Goal: Information Seeking & Learning: Learn about a topic

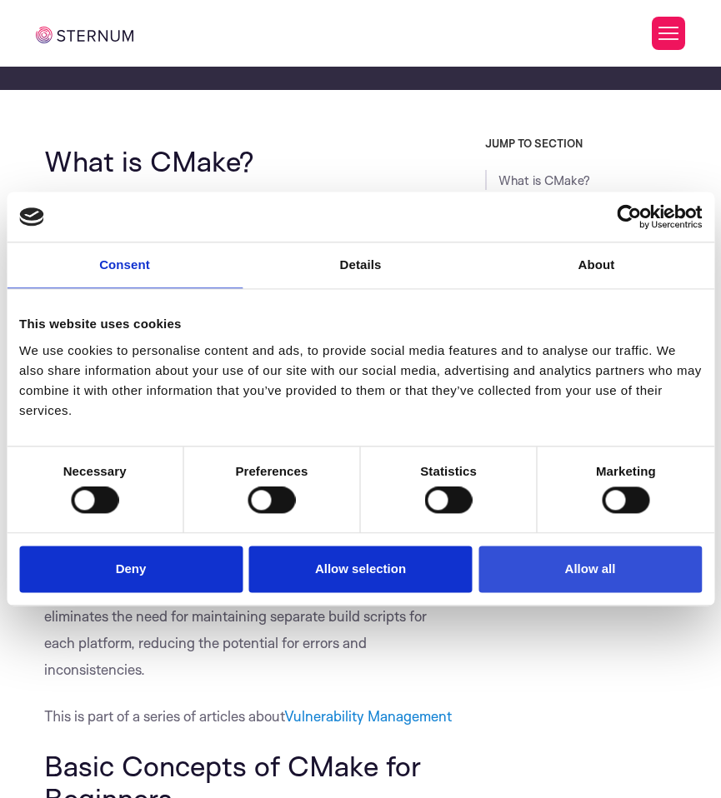
click at [517, 559] on button "Allow all" at bounding box center [589, 570] width 223 height 48
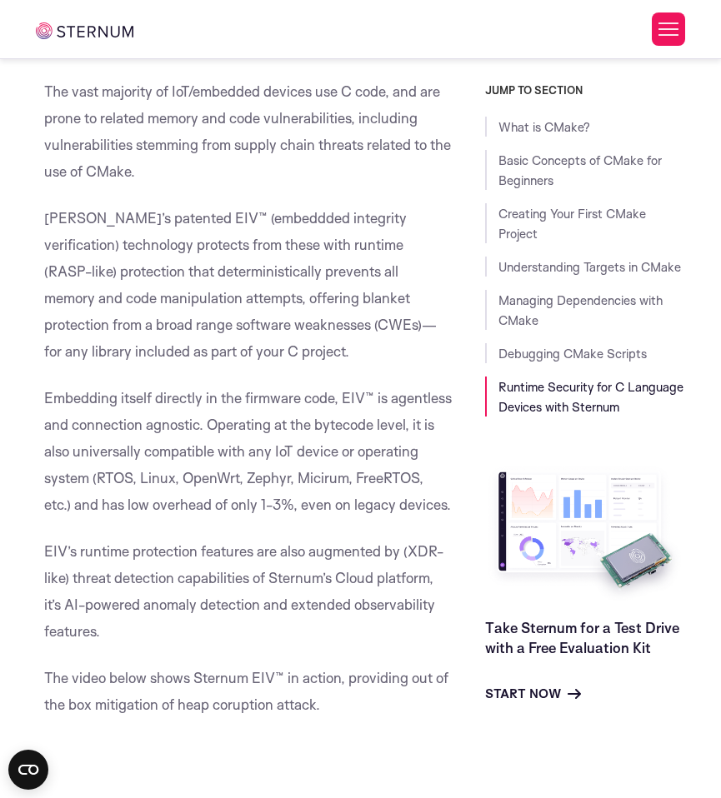
scroll to position [13593, 0]
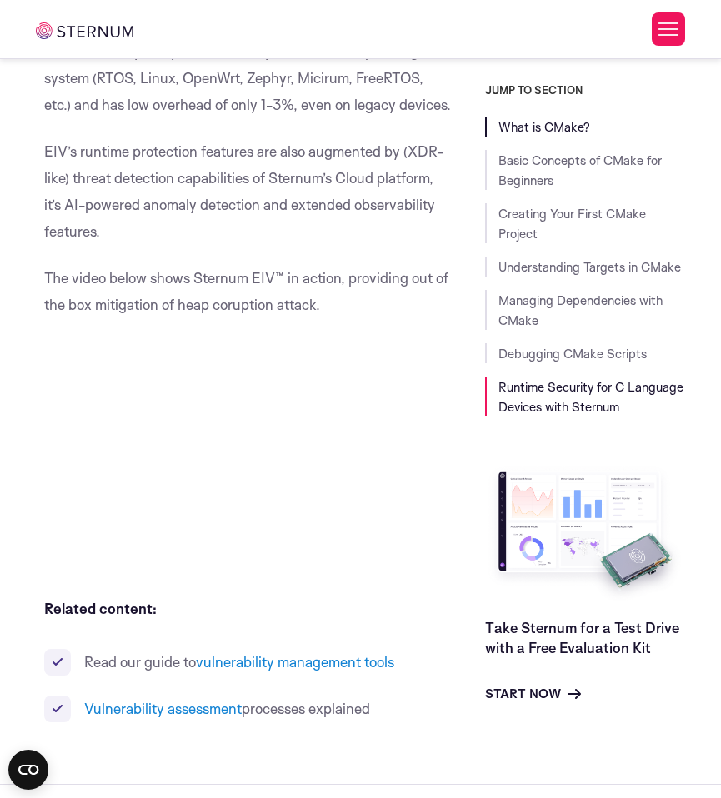
click at [553, 124] on link "What is CMake?" at bounding box center [544, 127] width 92 height 16
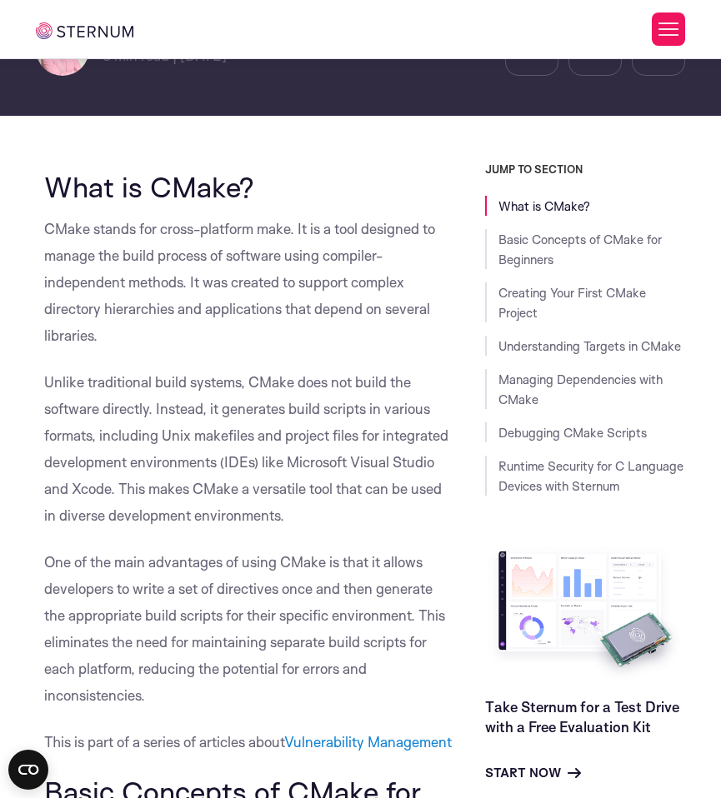
scroll to position [466, 0]
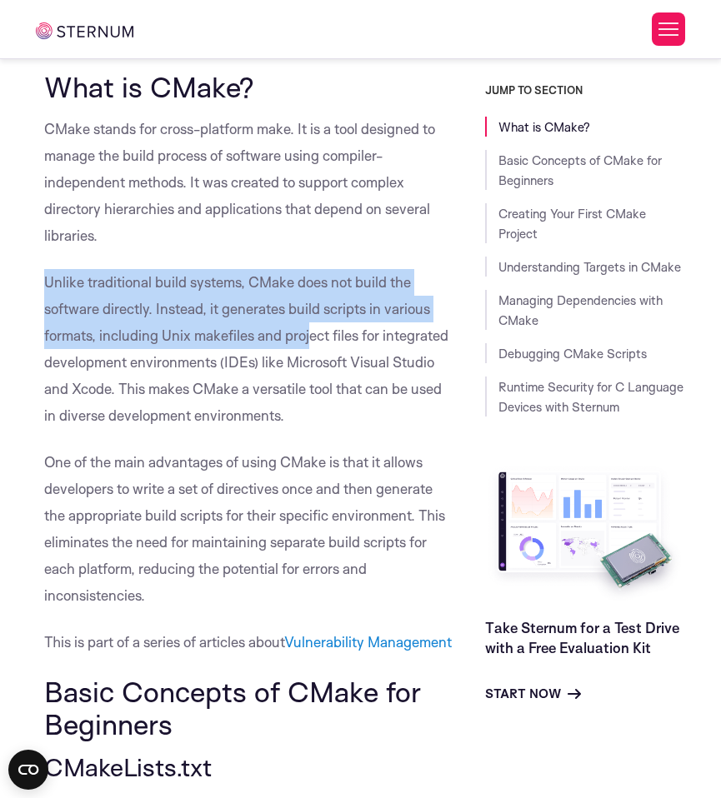
drag, startPoint x: 283, startPoint y: 260, endPoint x: 308, endPoint y: 341, distance: 84.6
click at [308, 341] on p "Unlike traditional build systems, CMake does not build the software directly. I…" at bounding box center [248, 349] width 408 height 160
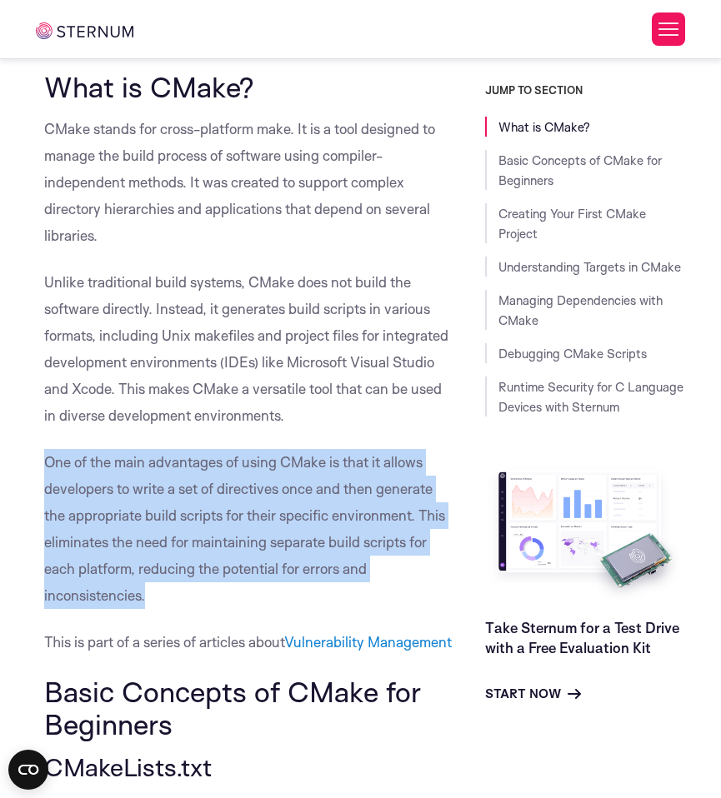
drag, startPoint x: 117, startPoint y: 449, endPoint x: 165, endPoint y: 599, distance: 157.6
click at [165, 599] on p "One of the main advantages of using CMake is that it allows developers to write…" at bounding box center [248, 529] width 408 height 160
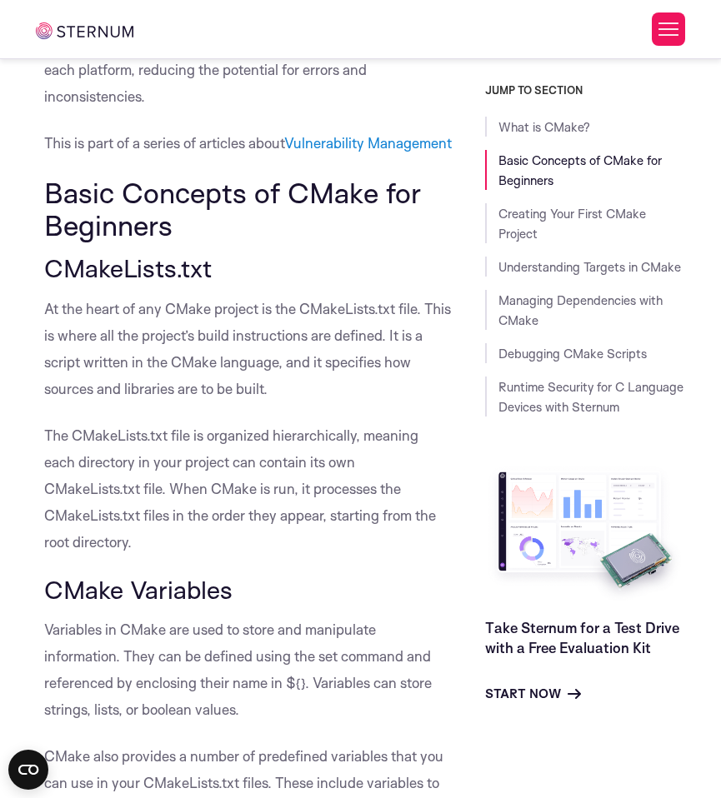
scroll to position [966, 0]
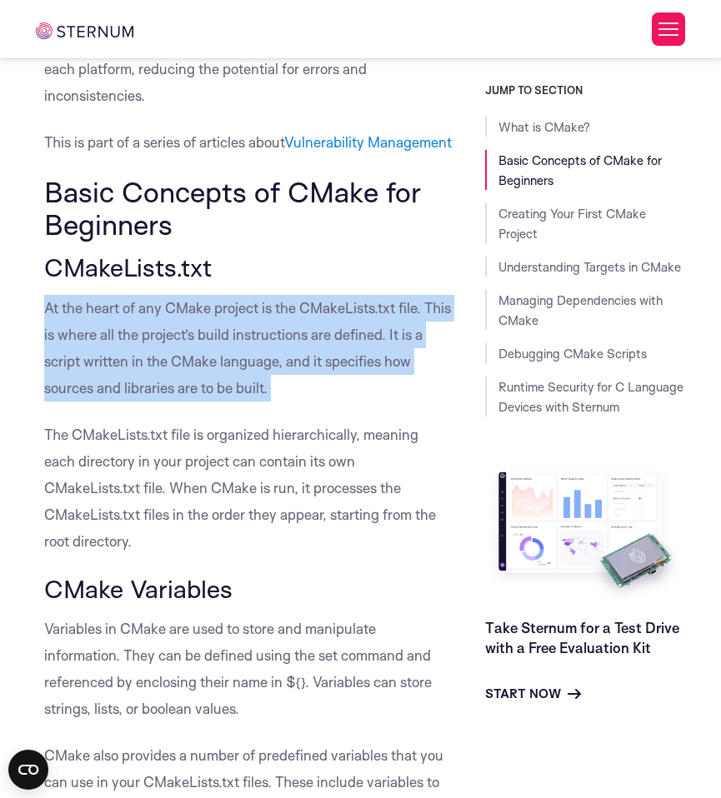
drag, startPoint x: 271, startPoint y: 308, endPoint x: 333, endPoint y: 434, distance: 141.3
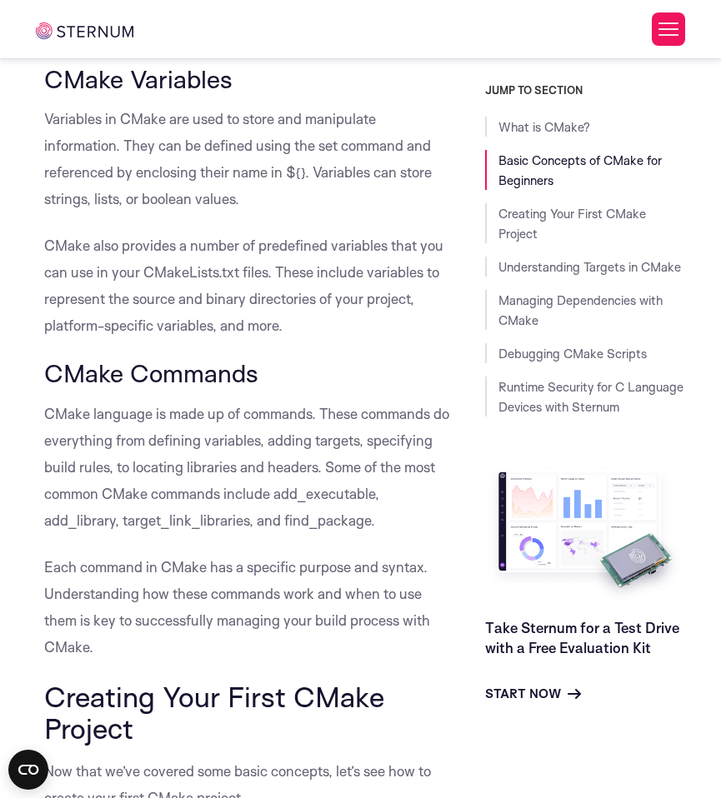
scroll to position [1566, 0]
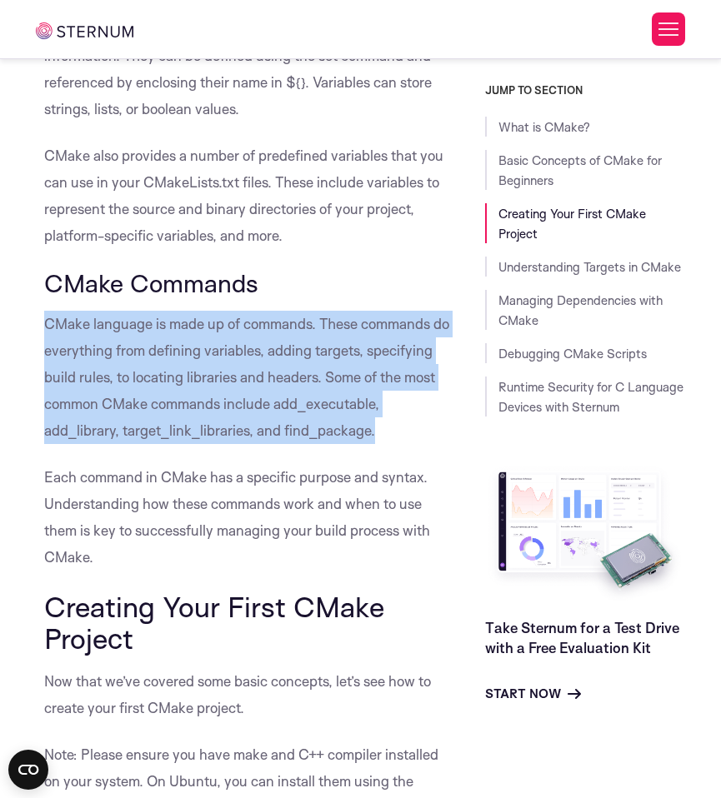
drag, startPoint x: 336, startPoint y: 319, endPoint x: 392, endPoint y: 463, distance: 153.8
click at [392, 444] on p "CMake language is made up of commands. These commands do everything from defini…" at bounding box center [248, 377] width 408 height 133
drag, startPoint x: 392, startPoint y: 463, endPoint x: 373, endPoint y: 326, distance: 138.0
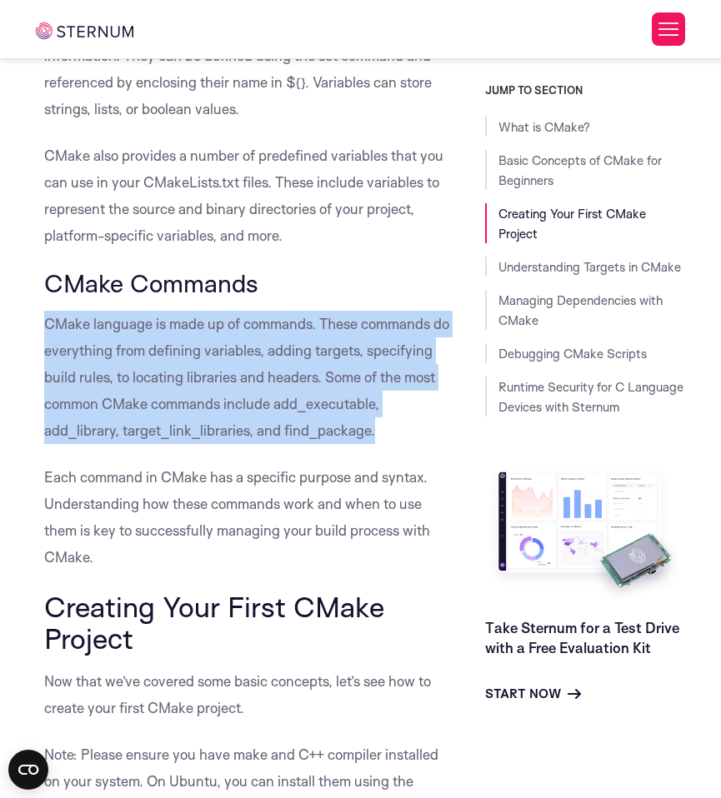
drag, startPoint x: 373, startPoint y: 326, endPoint x: 385, endPoint y: 447, distance: 121.5
click at [385, 444] on p "CMake language is made up of commands. These commands do everything from defini…" at bounding box center [248, 377] width 408 height 133
drag, startPoint x: 385, startPoint y: 447, endPoint x: 373, endPoint y: 331, distance: 116.4
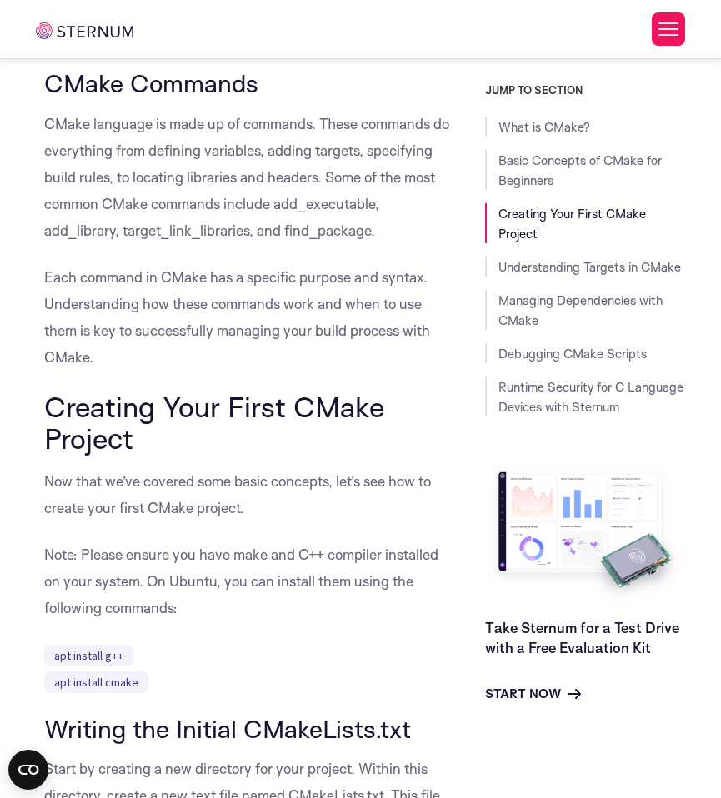
scroll to position [1866, 0]
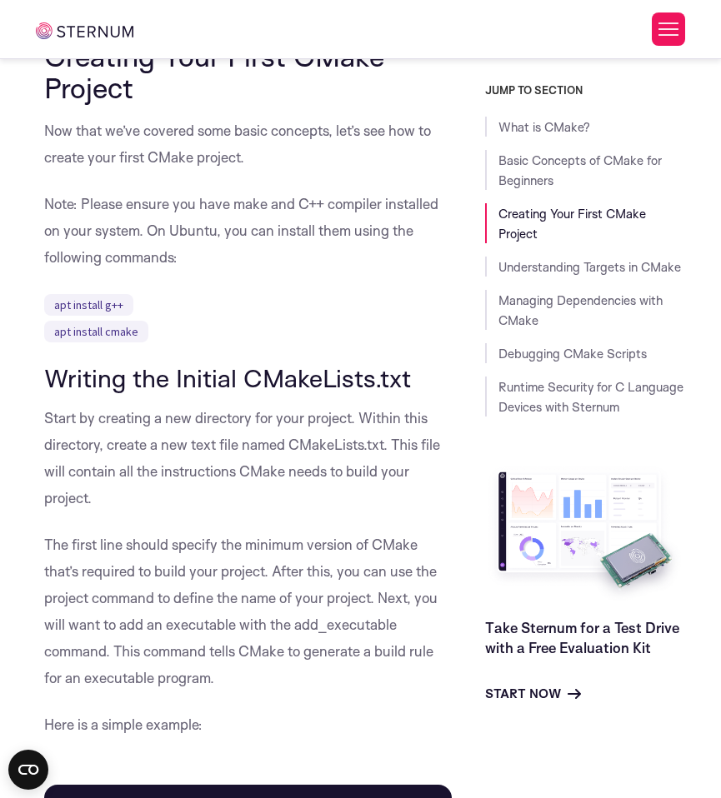
scroll to position [2166, 0]
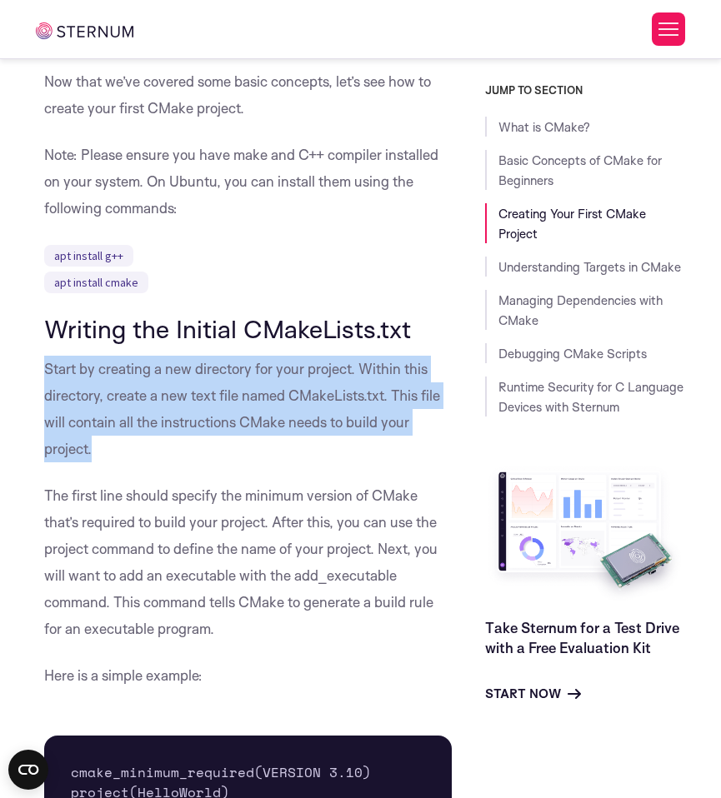
drag, startPoint x: 333, startPoint y: 381, endPoint x: 311, endPoint y: 464, distance: 86.3
click at [311, 463] on p "Start by creating a new directory for your project. Within this directory, crea…" at bounding box center [248, 409] width 408 height 107
drag, startPoint x: 303, startPoint y: 478, endPoint x: 315, endPoint y: 369, distance: 109.9
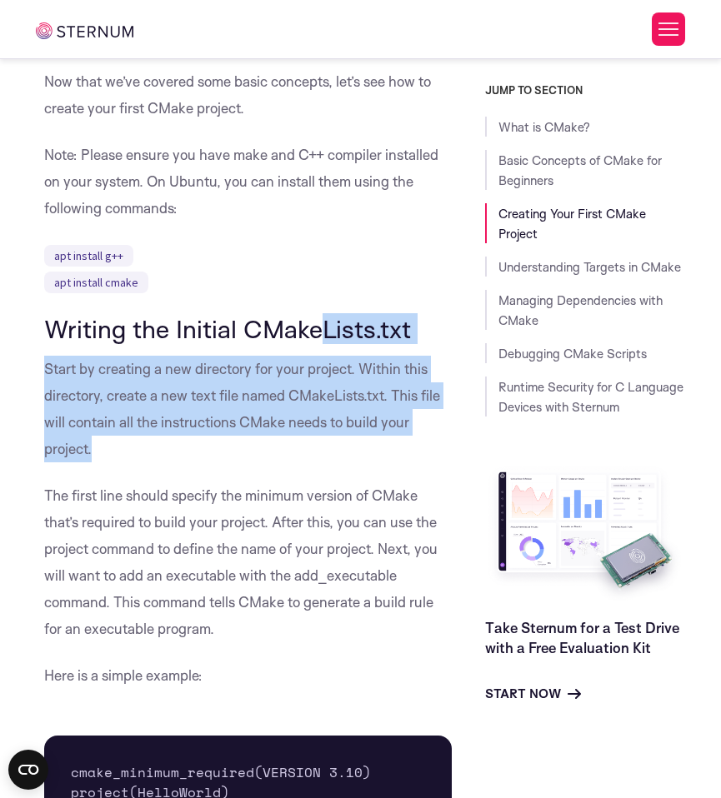
click at [315, 343] on h3 "Writing the Initial CMakeLists.txt" at bounding box center [248, 329] width 408 height 28
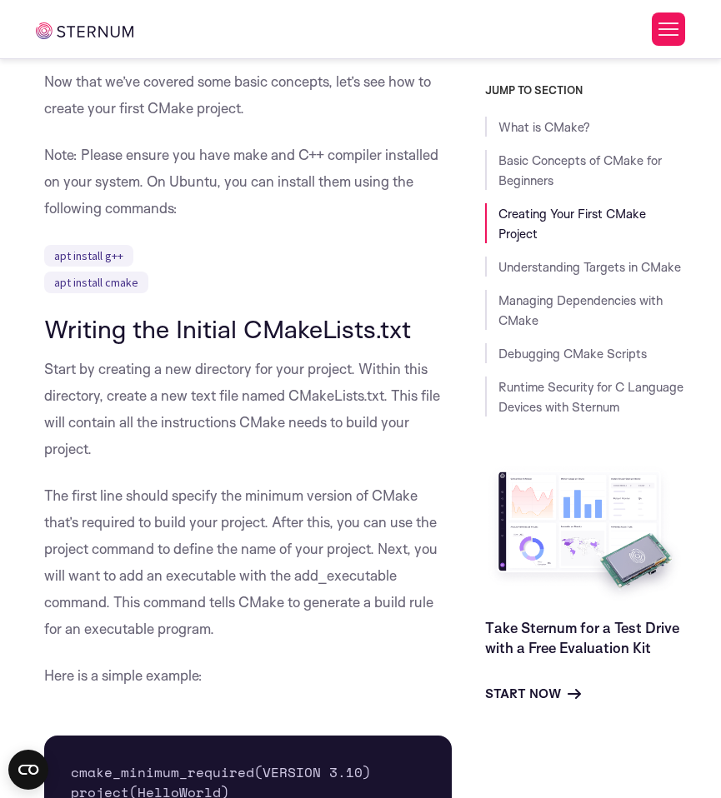
click at [253, 343] on h3 "Writing the Initial CMakeLists.txt" at bounding box center [248, 329] width 408 height 28
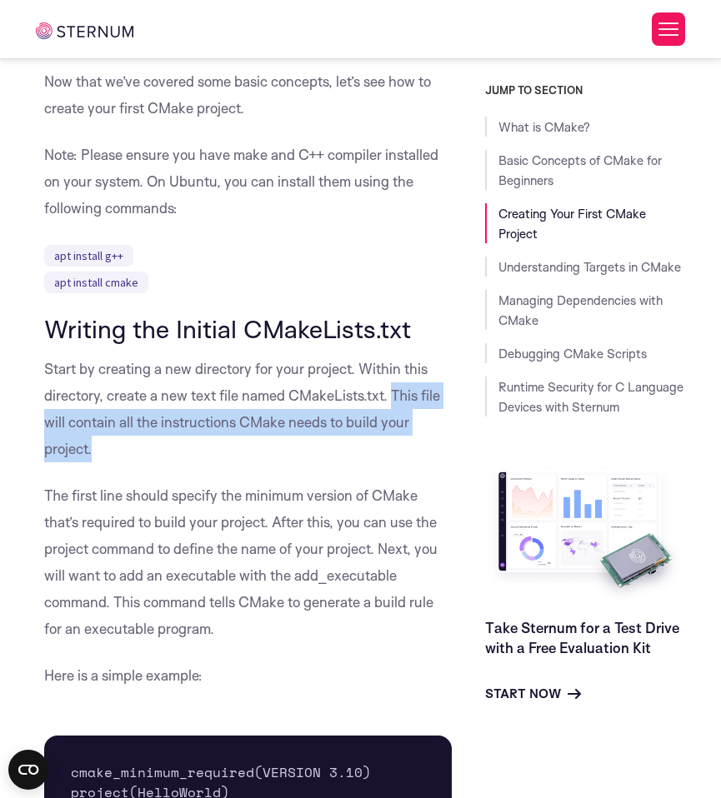
drag, startPoint x: 397, startPoint y: 417, endPoint x: 390, endPoint y: 471, distance: 54.6
click at [390, 463] on p "Start by creating a new directory for your project. Within this directory, crea…" at bounding box center [248, 409] width 408 height 107
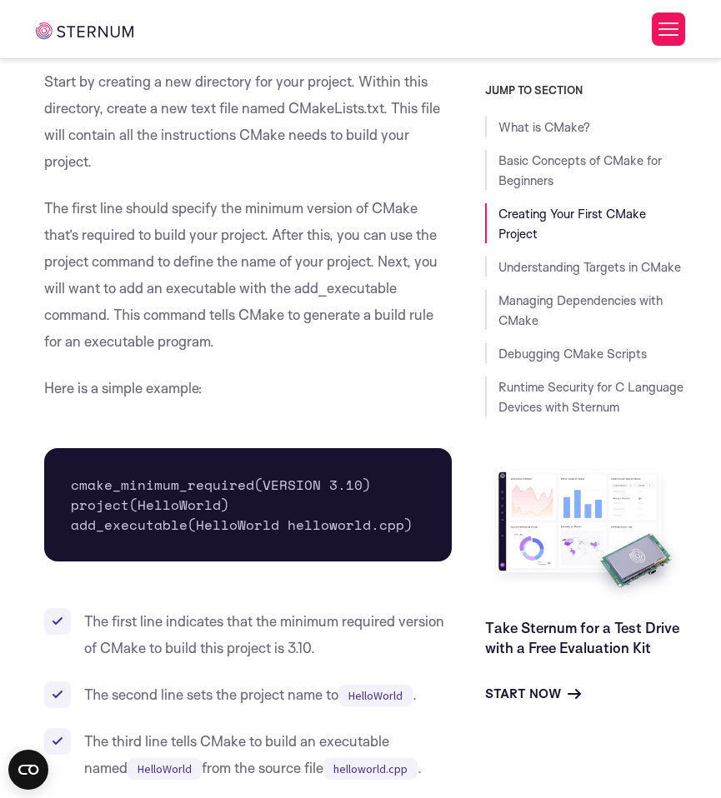
scroll to position [2666, 0]
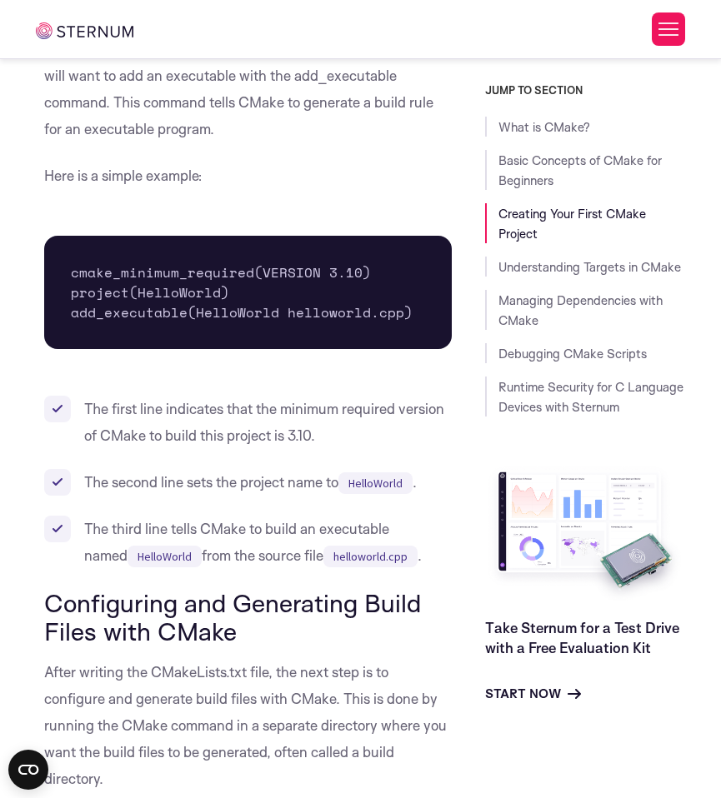
click at [202, 428] on li "The first line indicates that the minimum required version of CMake to build th…" at bounding box center [248, 422] width 408 height 53
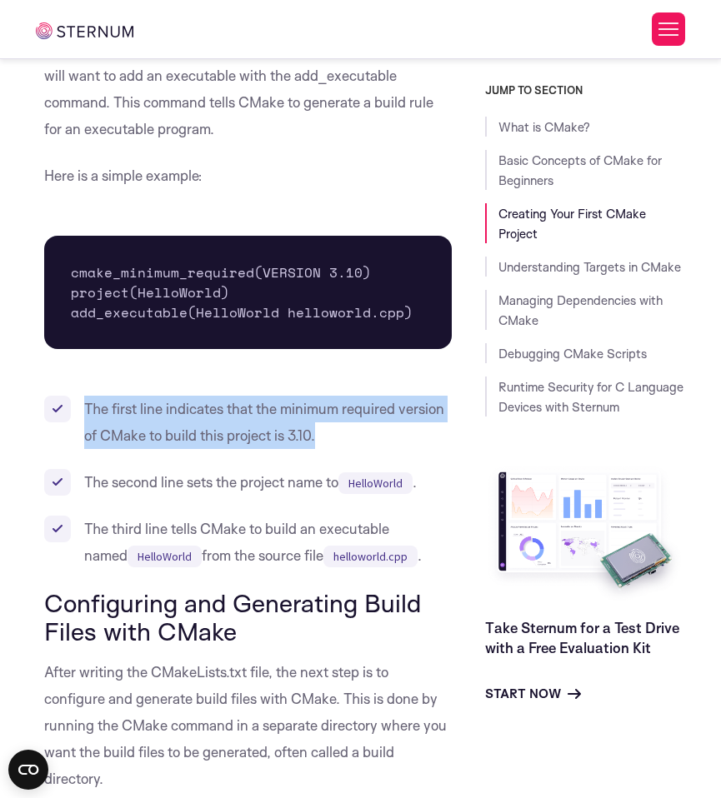
drag, startPoint x: 193, startPoint y: 415, endPoint x: 363, endPoint y: 461, distance: 176.1
click at [363, 449] on li "The first line indicates that the minimum required version of CMake to build th…" at bounding box center [248, 422] width 408 height 53
click at [276, 436] on li "The first line indicates that the minimum required version of CMake to build th…" at bounding box center [248, 422] width 408 height 53
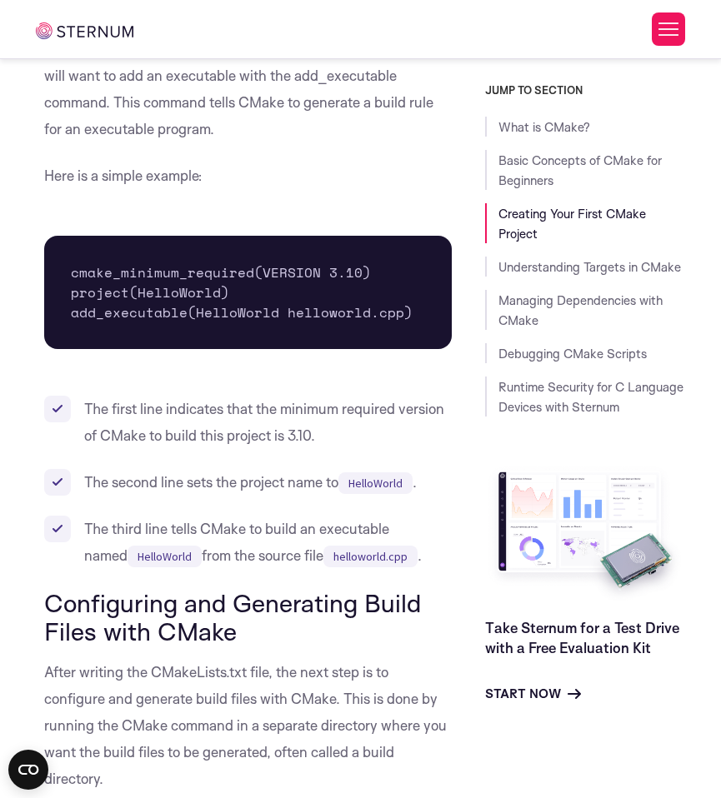
click at [288, 446] on li "The first line indicates that the minimum required version of CMake to build th…" at bounding box center [248, 422] width 408 height 53
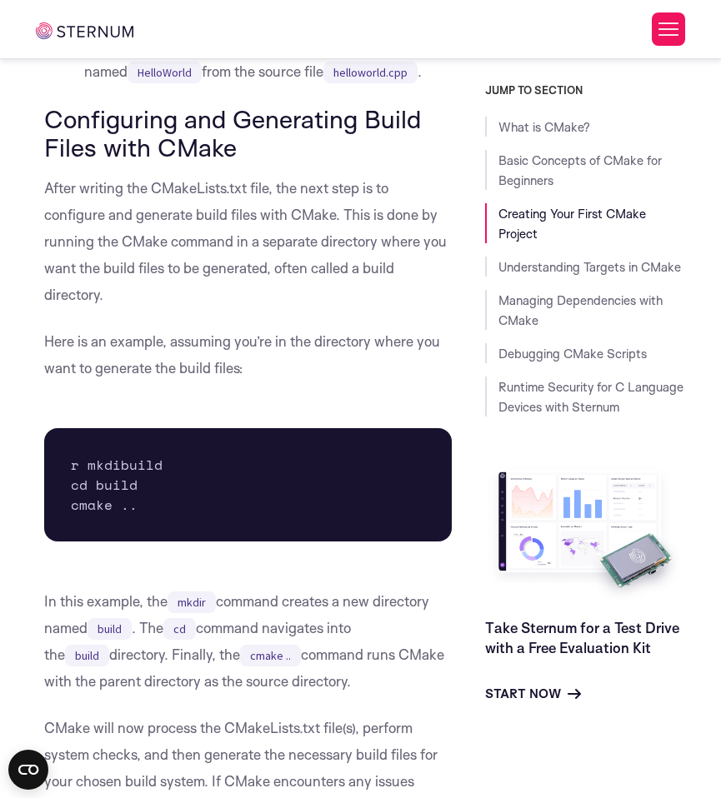
scroll to position [3166, 0]
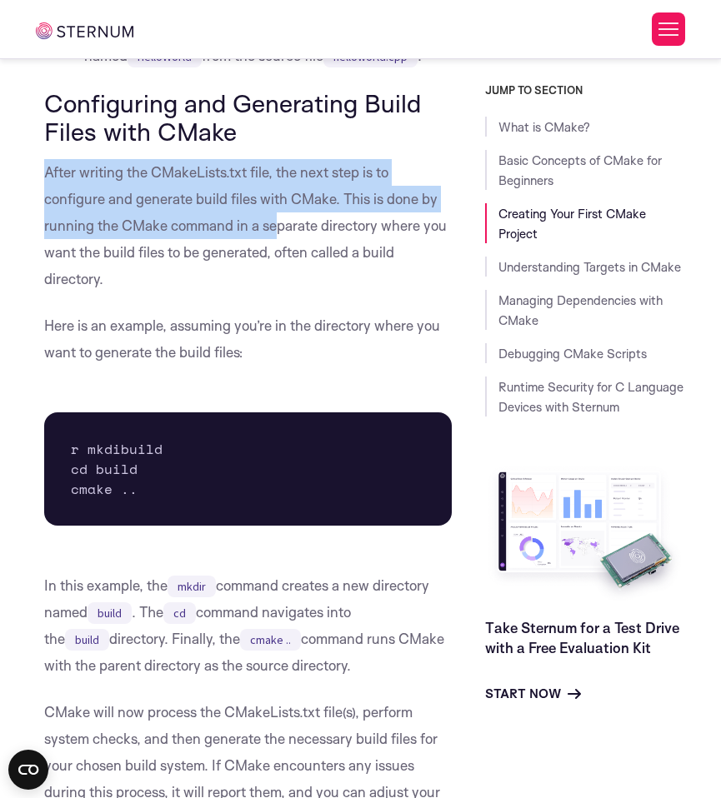
drag, startPoint x: 153, startPoint y: 178, endPoint x: 274, endPoint y: 262, distance: 148.0
click at [274, 262] on p "After writing the CMakeLists.txt file, the next step is to configure and genera…" at bounding box center [248, 225] width 408 height 133
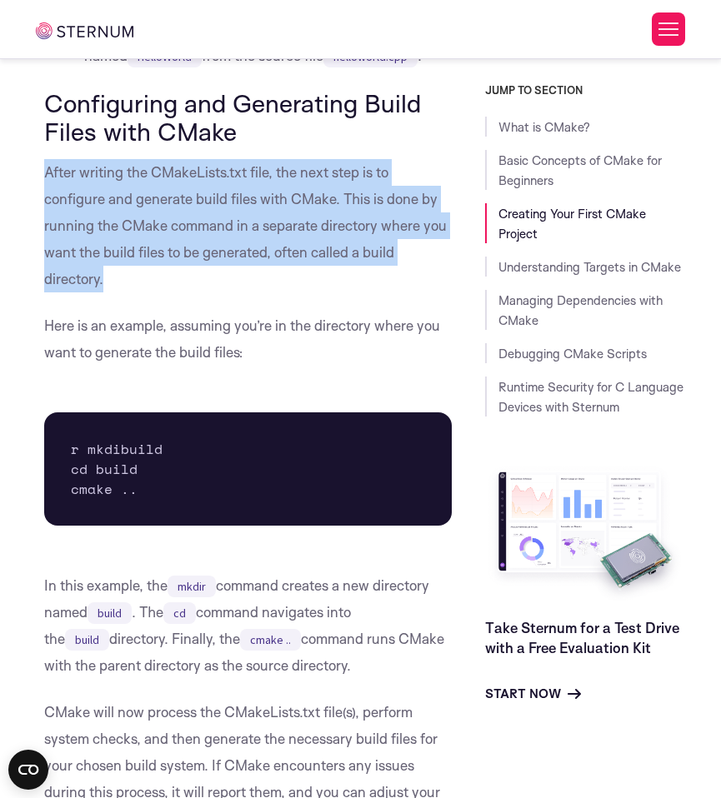
drag, startPoint x: 145, startPoint y: 317, endPoint x: 41, endPoint y: 211, distance: 148.5
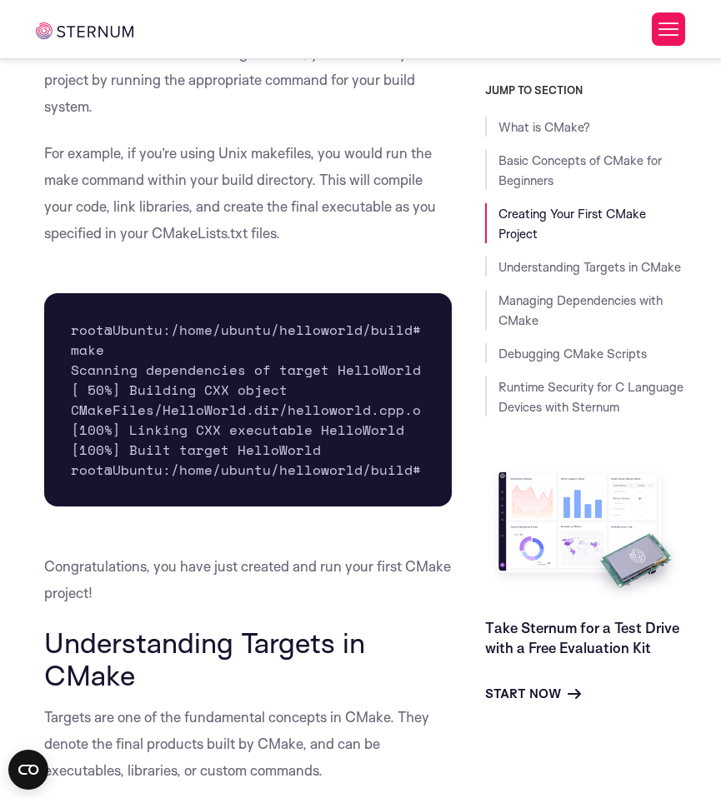
scroll to position [4766, 0]
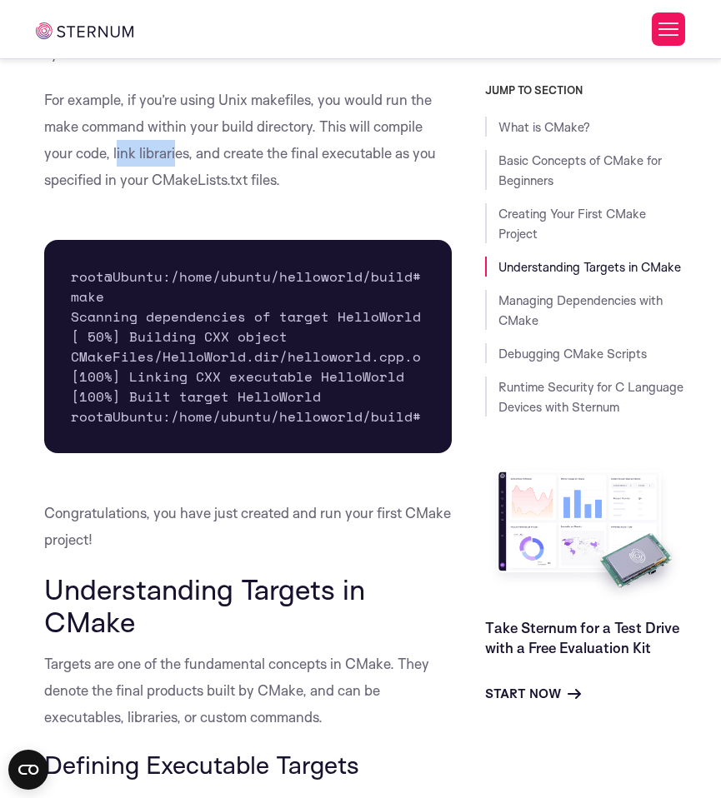
drag, startPoint x: 116, startPoint y: 198, endPoint x: 178, endPoint y: 191, distance: 63.0
click at [178, 191] on p "For example, if you’re using Unix makefiles, you would run the make command wit…" at bounding box center [248, 140] width 408 height 107
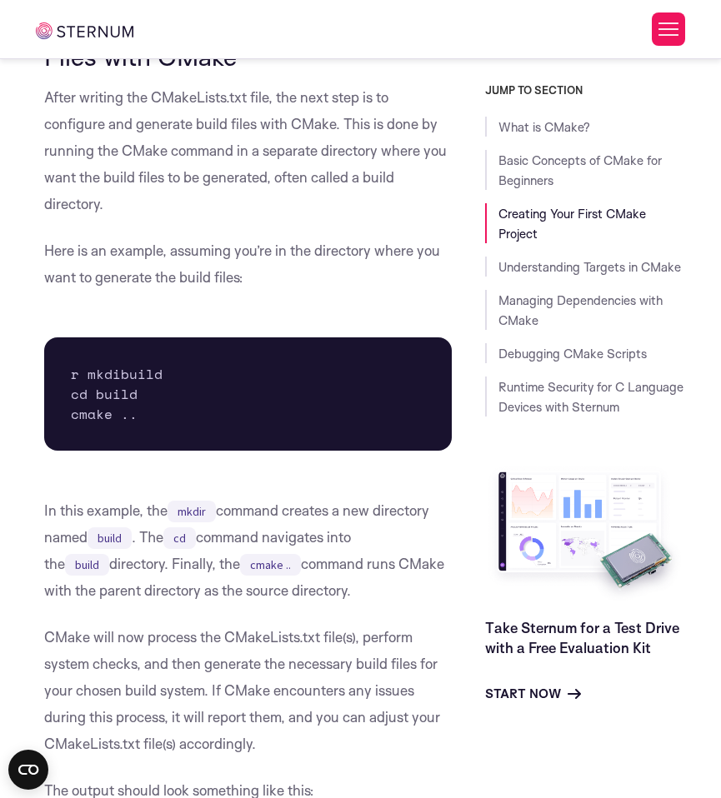
scroll to position [3266, 0]
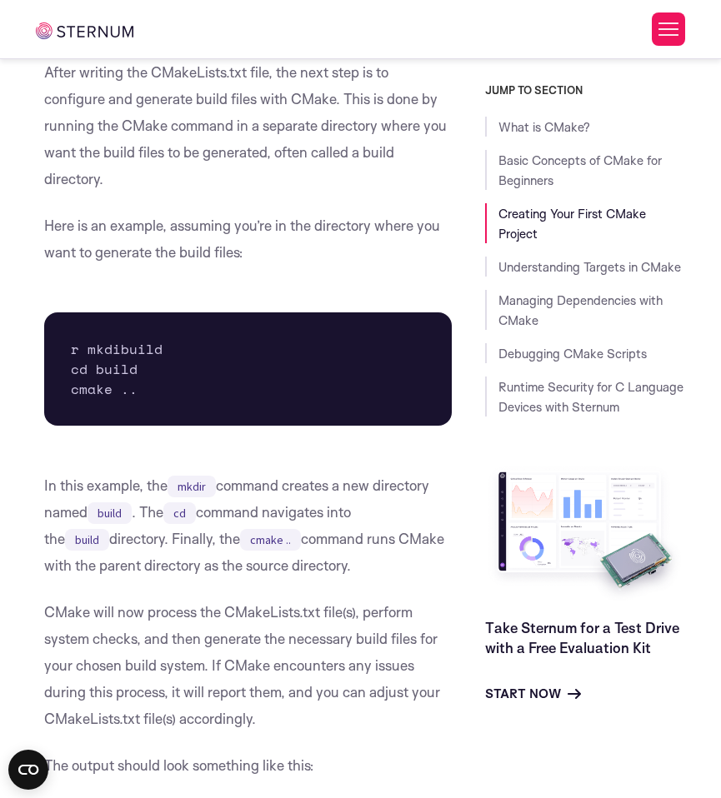
click at [274, 193] on p "After writing the CMakeLists.txt file, the next step is to configure and genera…" at bounding box center [248, 125] width 408 height 133
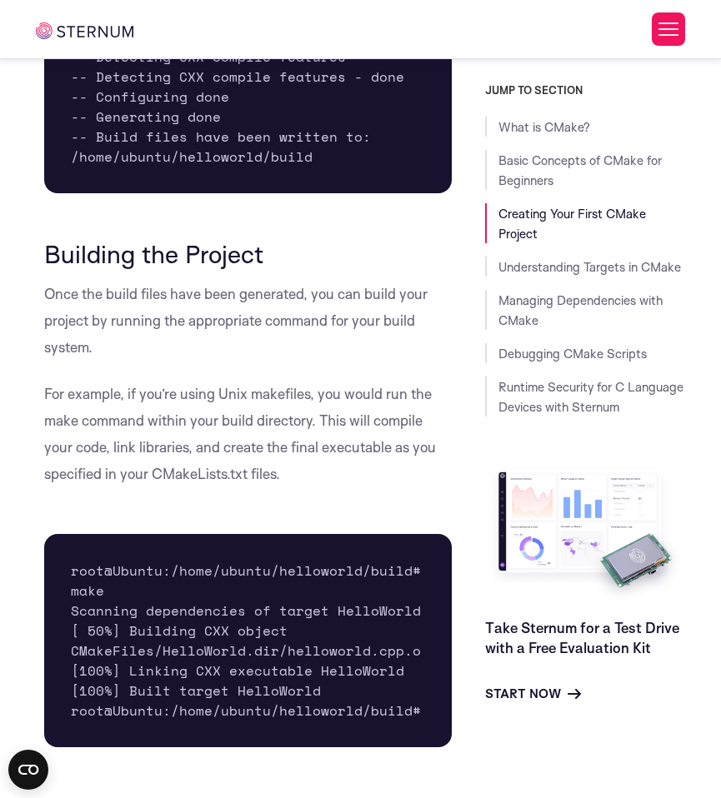
scroll to position [4566, 0]
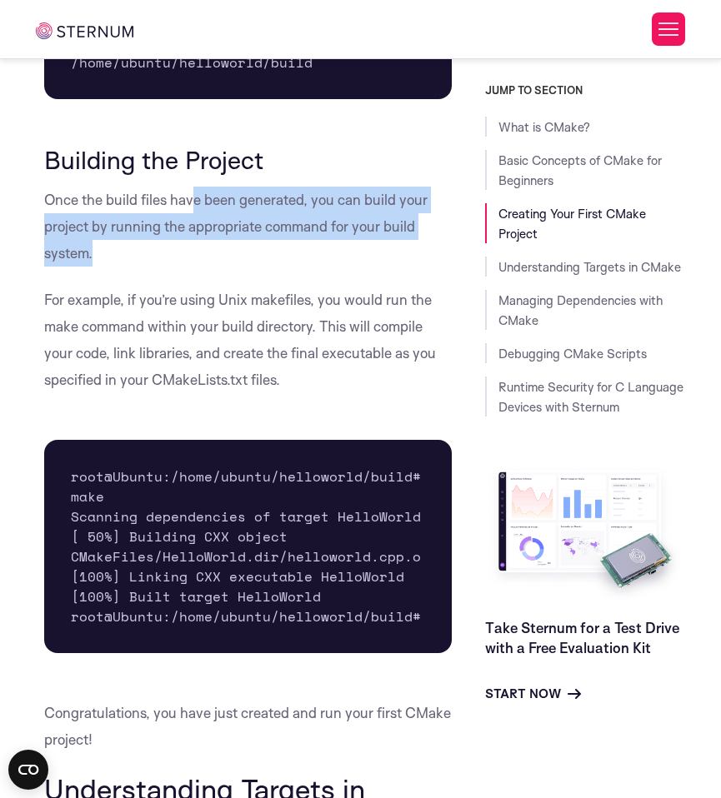
drag, startPoint x: 194, startPoint y: 253, endPoint x: 207, endPoint y: 298, distance: 46.7
click at [207, 267] on p "Once the build files have been generated, you can build your project by running…" at bounding box center [248, 227] width 408 height 80
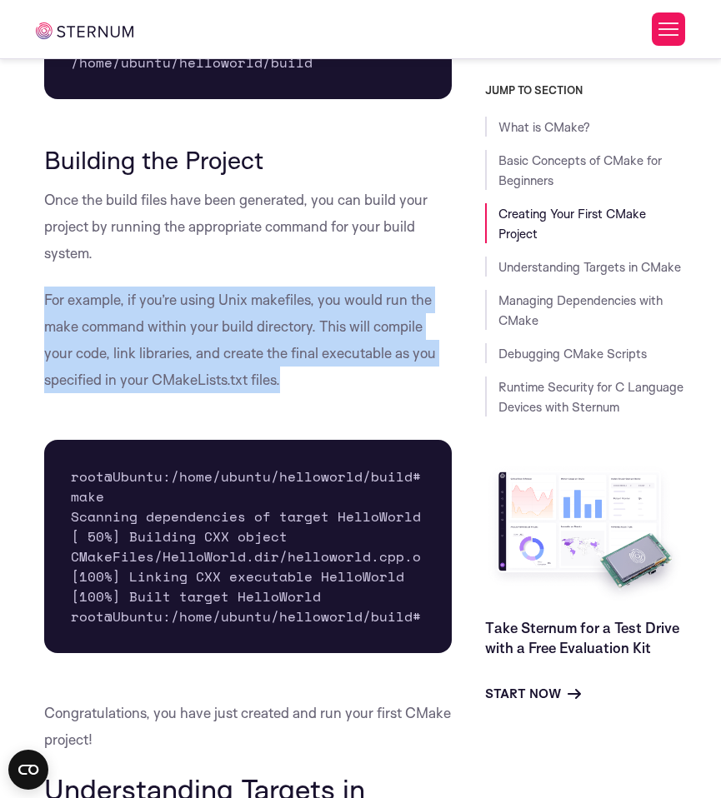
drag, startPoint x: 208, startPoint y: 318, endPoint x: 301, endPoint y: 435, distance: 149.4
click at [301, 393] on p "For example, if you’re using Unix makefiles, you would run the make command wit…" at bounding box center [248, 340] width 408 height 107
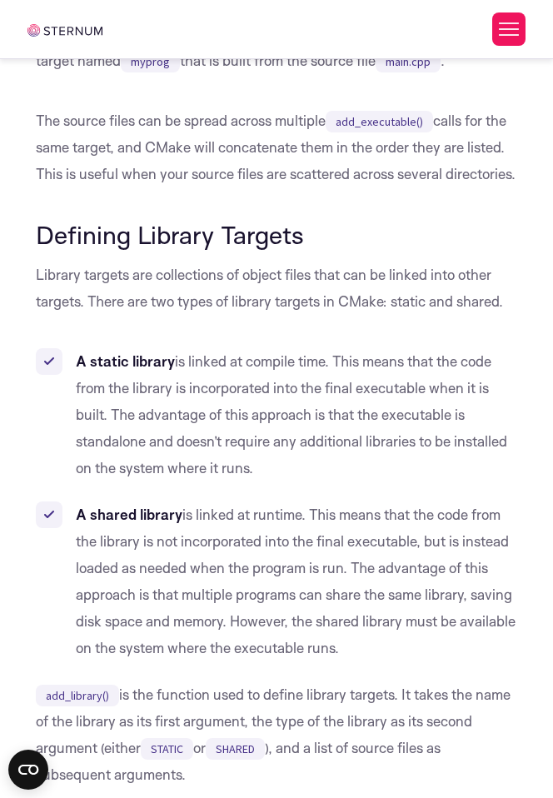
scroll to position [4837, 0]
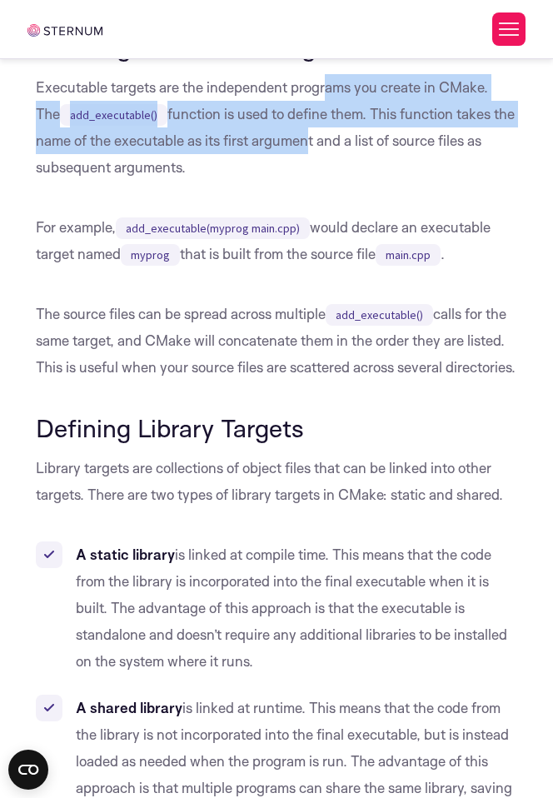
drag, startPoint x: 328, startPoint y: 148, endPoint x: 326, endPoint y: 215, distance: 66.7
click at [326, 181] on p "Executable targets are the independent programs you create in CMake. The add_ex…" at bounding box center [277, 127] width 482 height 107
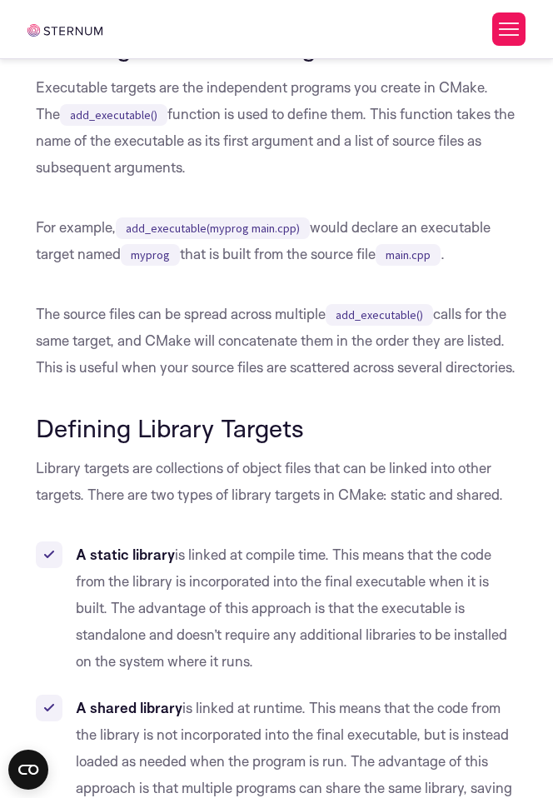
drag, startPoint x: 310, startPoint y: 234, endPoint x: 358, endPoint y: 133, distance: 111.8
click at [358, 61] on h3 "Defining Executable Targets" at bounding box center [277, 47] width 482 height 28
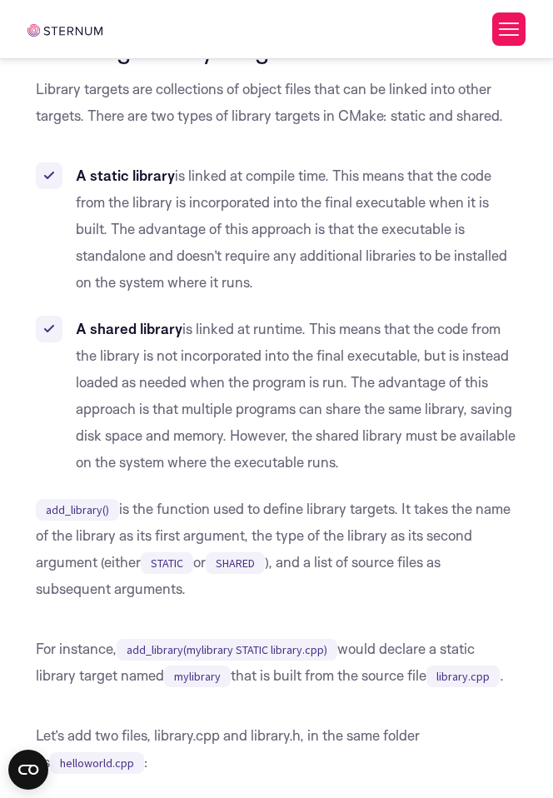
scroll to position [5237, 0]
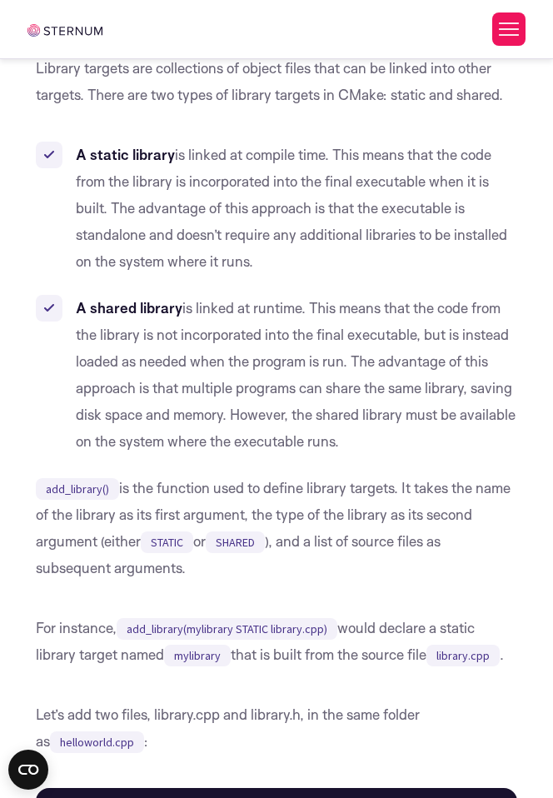
drag, startPoint x: 374, startPoint y: 239, endPoint x: 354, endPoint y: 362, distance: 124.1
click at [354, 275] on li "A static library is linked at compile time. This means that the code from the l…" at bounding box center [277, 208] width 482 height 133
drag, startPoint x: 354, startPoint y: 362, endPoint x: 326, endPoint y: 221, distance: 143.7
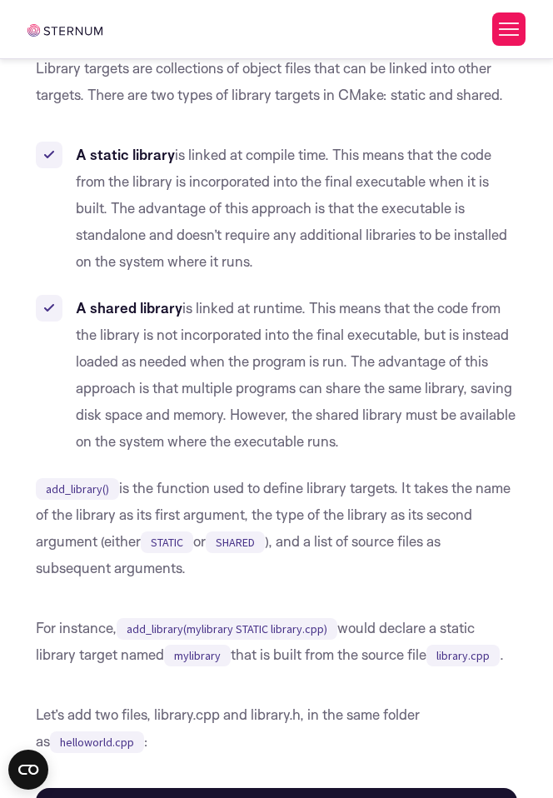
drag, startPoint x: 287, startPoint y: 361, endPoint x: 284, endPoint y: 218, distance: 143.4
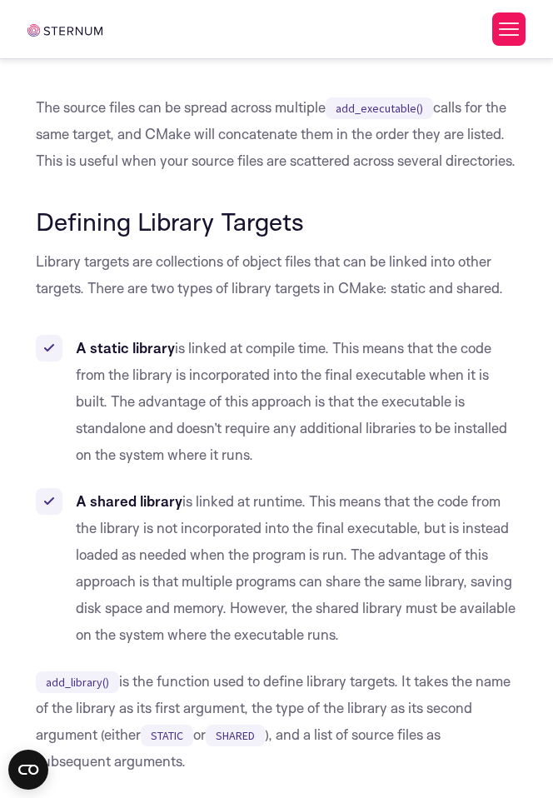
scroll to position [5037, 0]
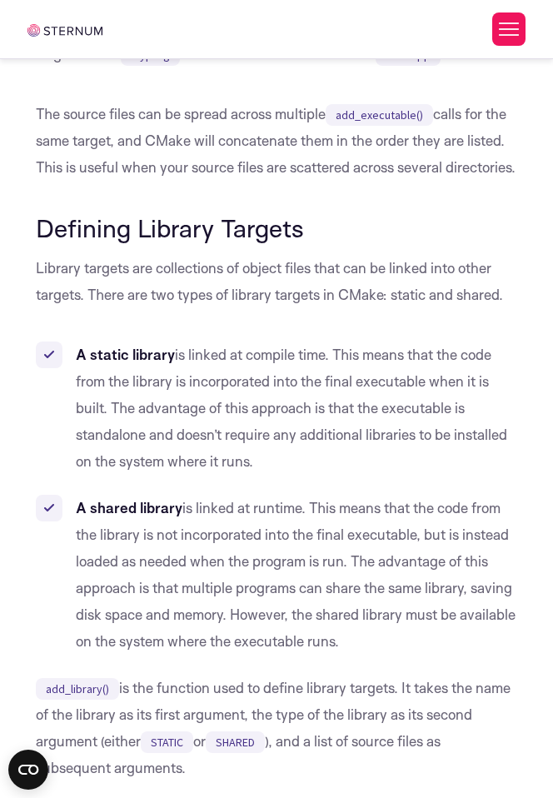
click at [267, 181] on p "The source files can be spread across multiple add_executable() calls for the s…" at bounding box center [277, 141] width 482 height 80
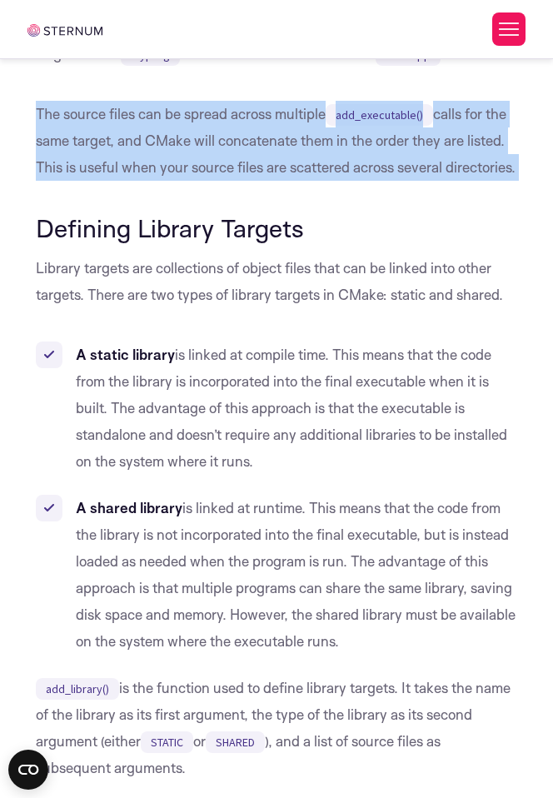
click at [267, 181] on p "The source files can be spread across multiple add_executable() calls for the s…" at bounding box center [277, 141] width 482 height 80
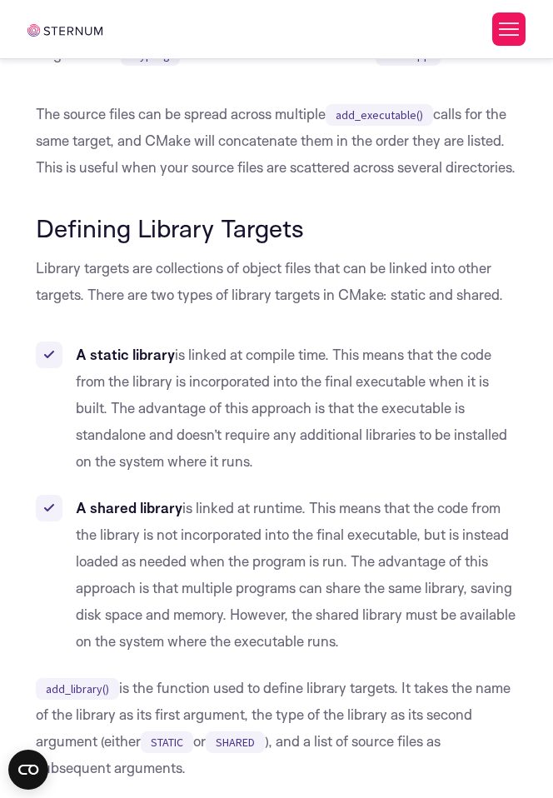
click at [267, 181] on p "The source files can be spread across multiple add_executable() calls for the s…" at bounding box center [277, 141] width 482 height 80
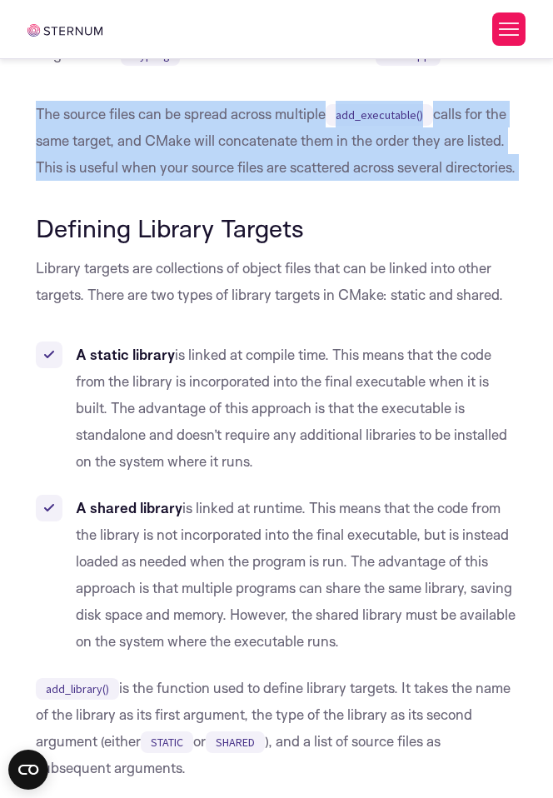
click at [267, 181] on p "The source files can be spread across multiple add_executable() calls for the s…" at bounding box center [277, 141] width 482 height 80
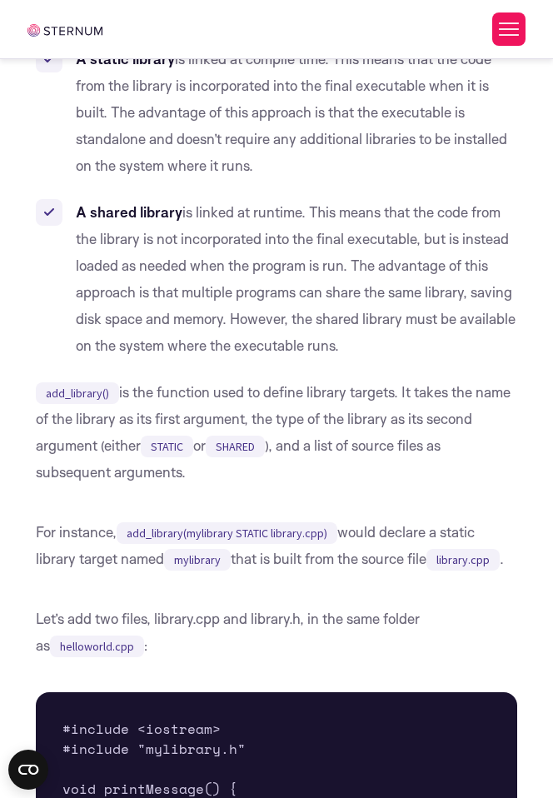
scroll to position [5337, 0]
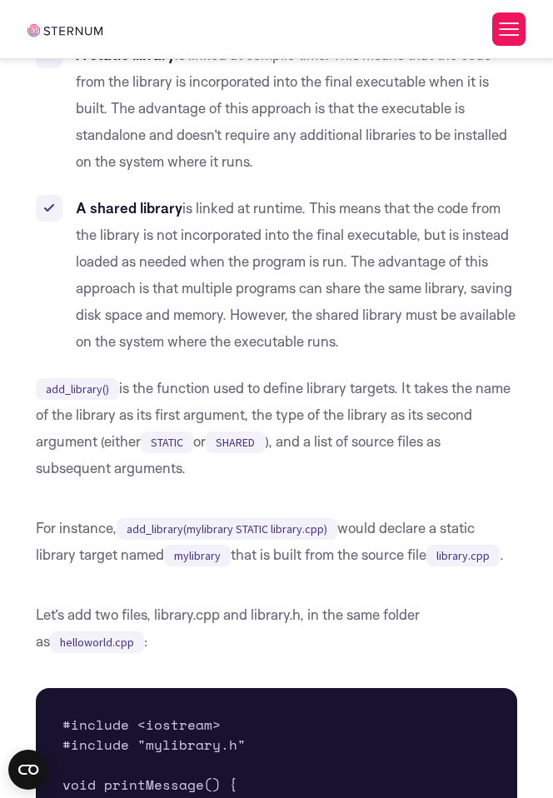
click at [301, 175] on li "A static library is linked at compile time. This means that the code from the l…" at bounding box center [277, 108] width 482 height 133
